Goal: Navigation & Orientation: Find specific page/section

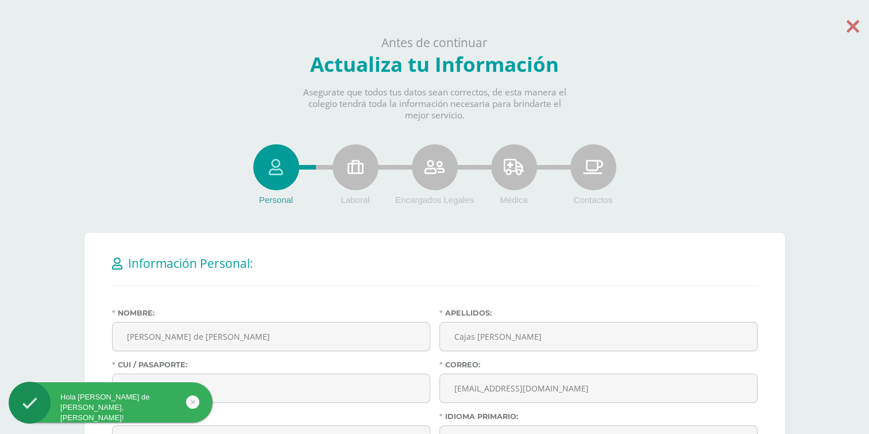
click at [858, 28] on icon at bounding box center [852, 26] width 13 height 20
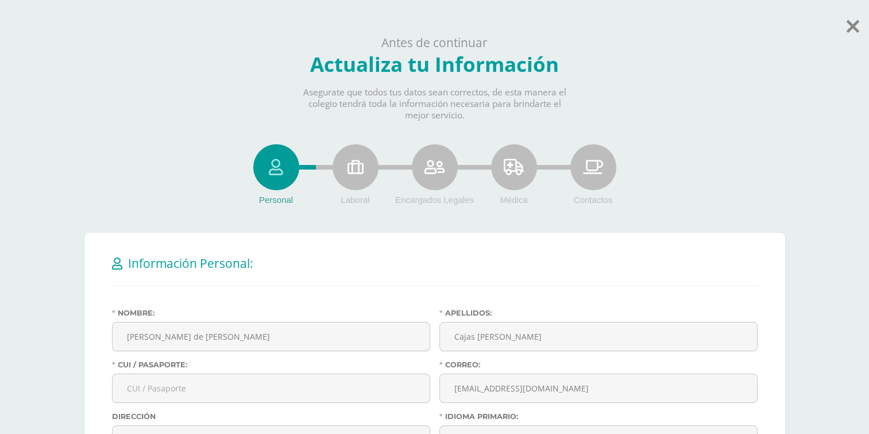
click at [845, 31] on body "Hola [PERSON_NAME] de [PERSON_NAME], [PERSON_NAME]! Antes de continuar Actualiz…" at bounding box center [434, 406] width 869 height 812
click at [861, 25] on body "Hola [PERSON_NAME] de [PERSON_NAME], [PERSON_NAME]! Antes de continuar Actualiz…" at bounding box center [434, 406] width 869 height 812
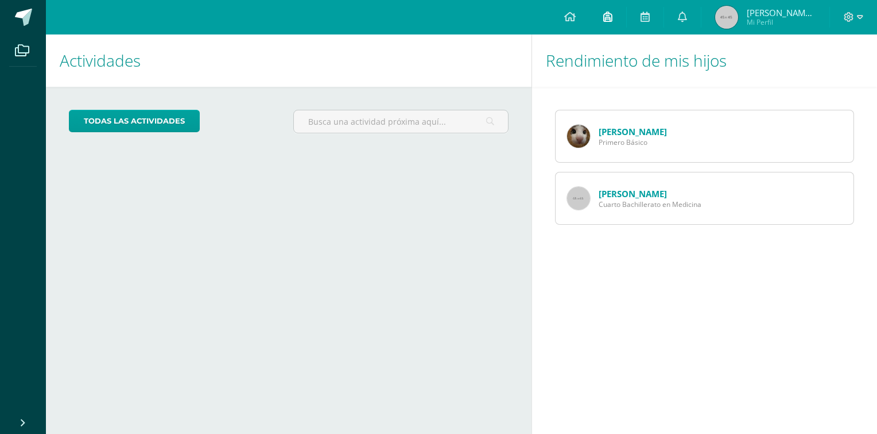
click at [613, 19] on link at bounding box center [608, 17] width 37 height 34
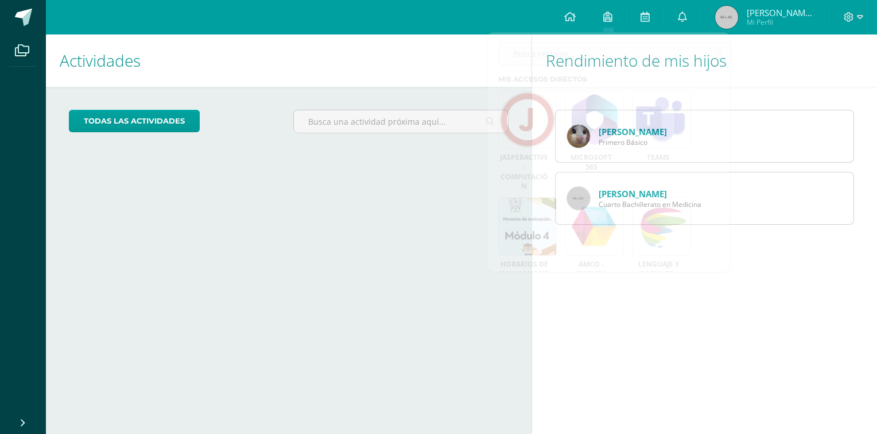
click at [764, 310] on div "Rendimiento de mis hijos Luisa Cajas Primero Básico Ana Cajas Cuarto Bachillera…" at bounding box center [707, 233] width 350 height 399
